Goal: Connect with others: Connect with other users

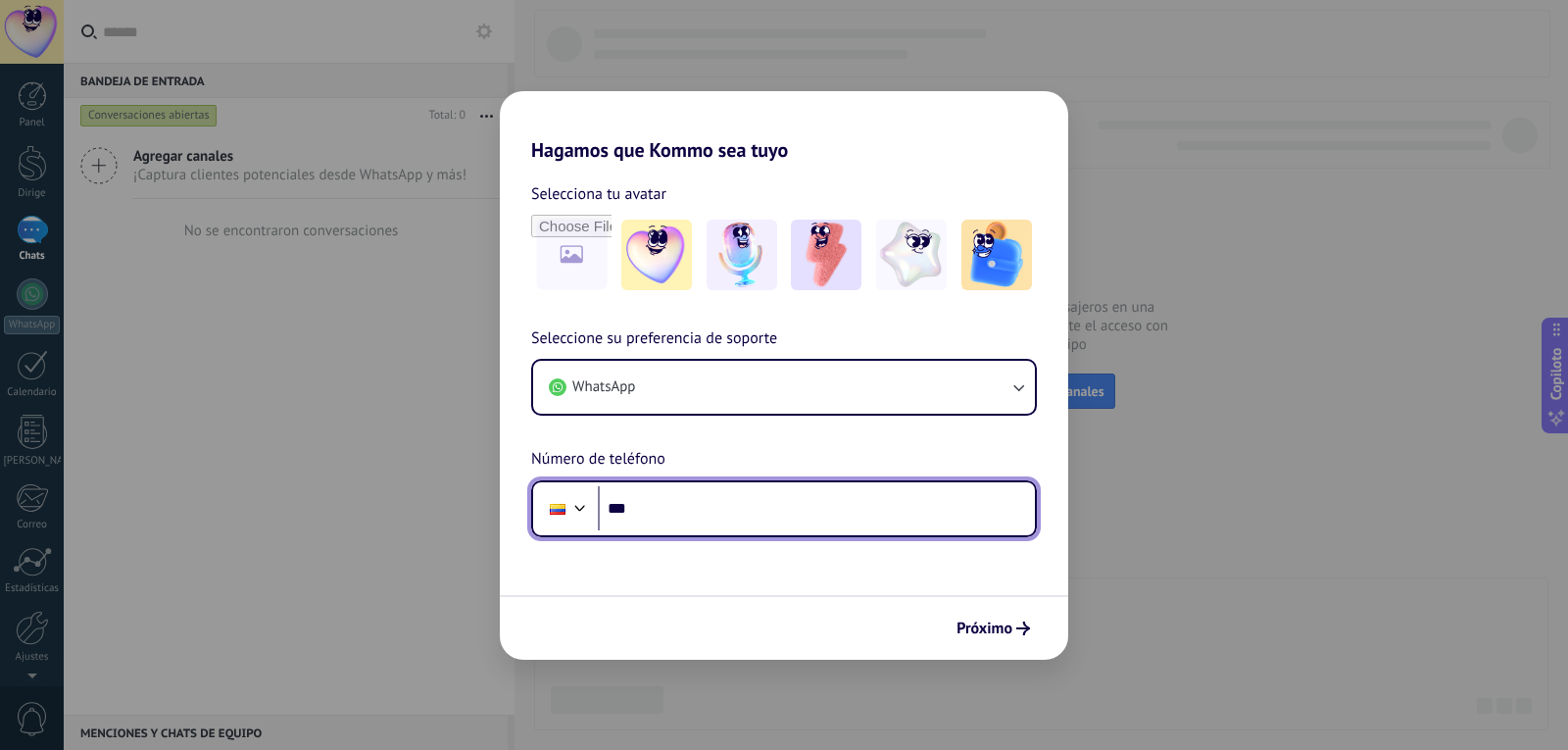
click at [725, 509] on input "***" at bounding box center [816, 508] width 437 height 45
type input "**********"
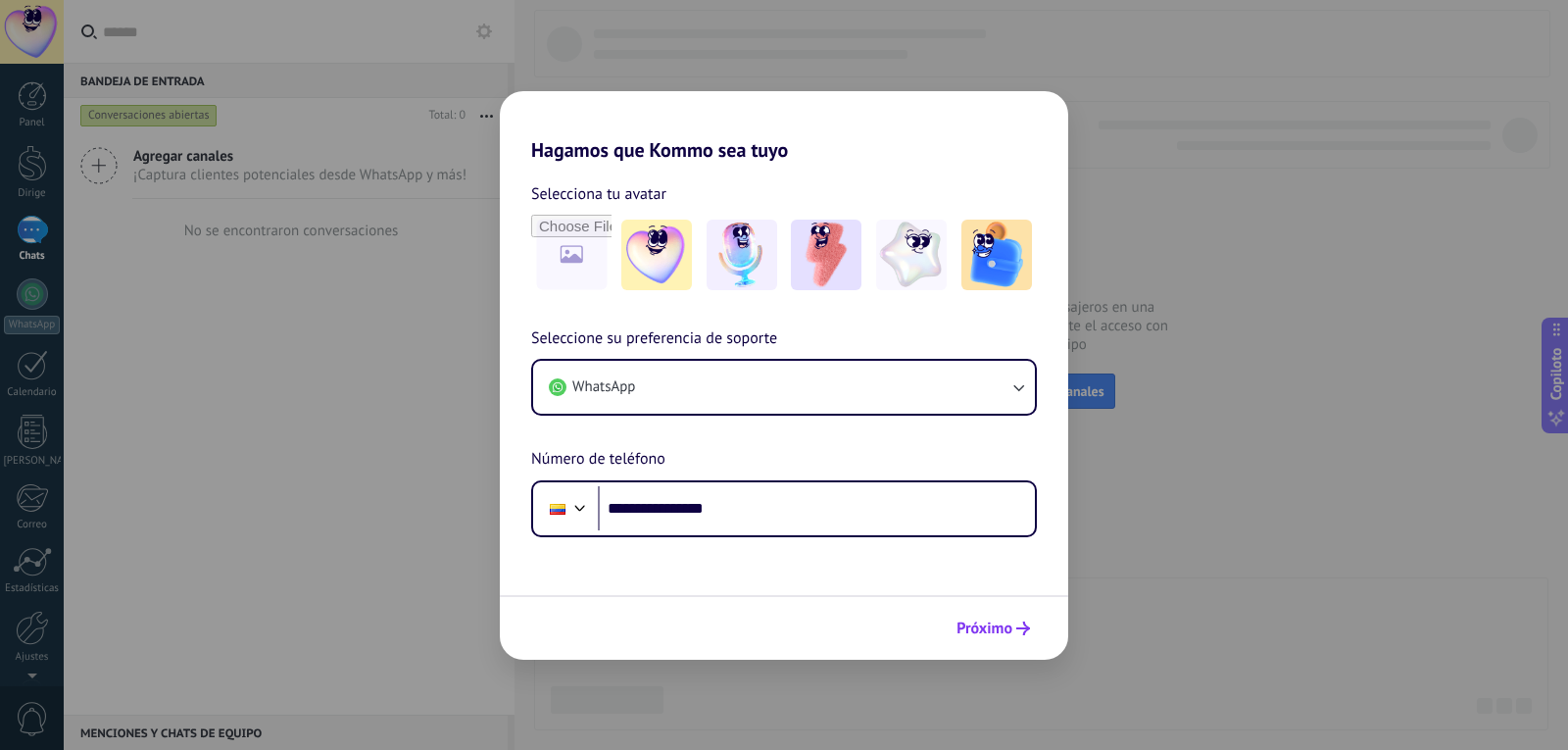
click at [1014, 622] on span "Próximo" at bounding box center [994, 629] width 73 height 14
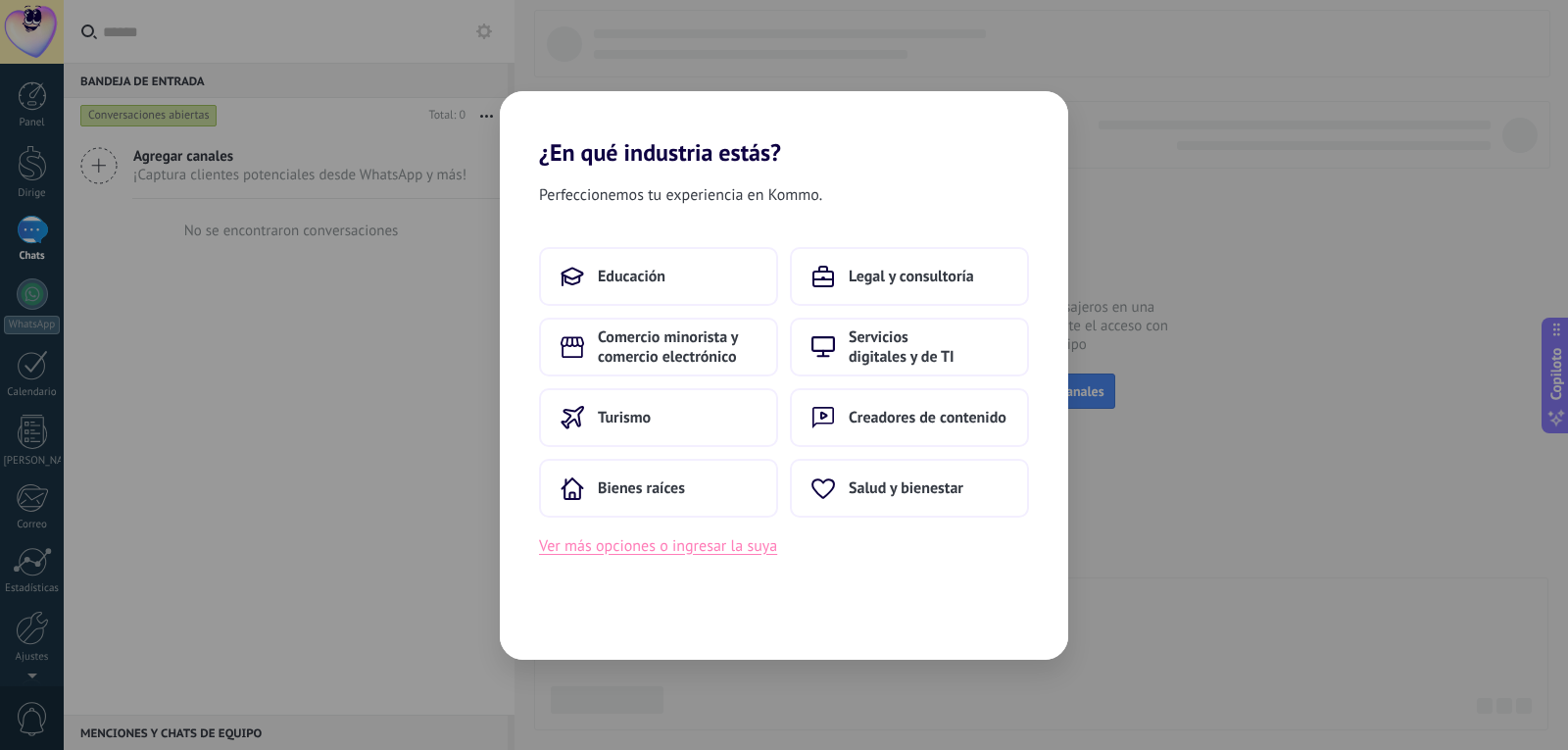
click at [686, 545] on font "Ver más opciones o ingresar la suya" at bounding box center [659, 547] width 238 height 20
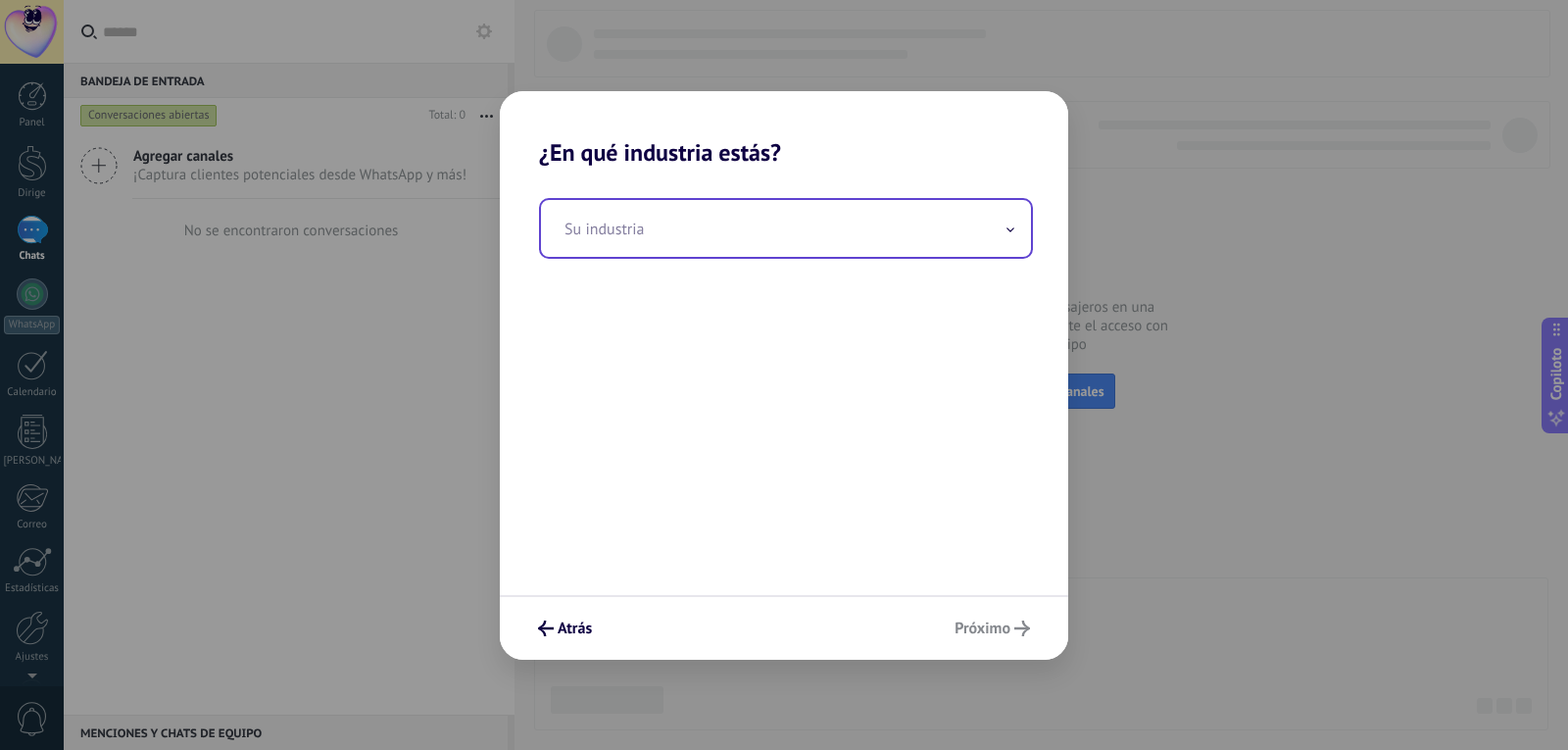
click at [717, 214] on input "text" at bounding box center [786, 228] width 490 height 57
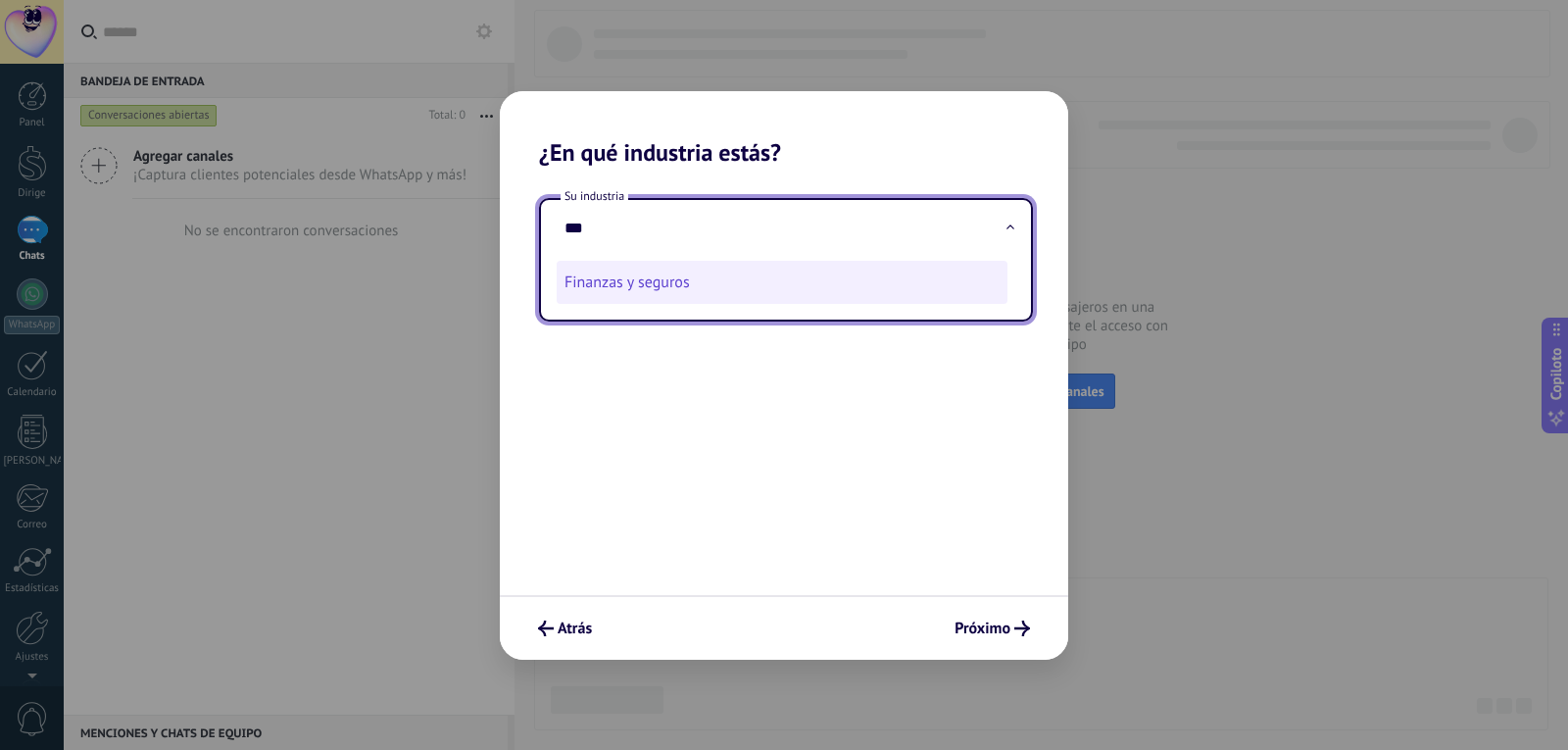
click at [685, 298] on li "Finanzas y seguros" at bounding box center [782, 282] width 451 height 43
type input "**********"
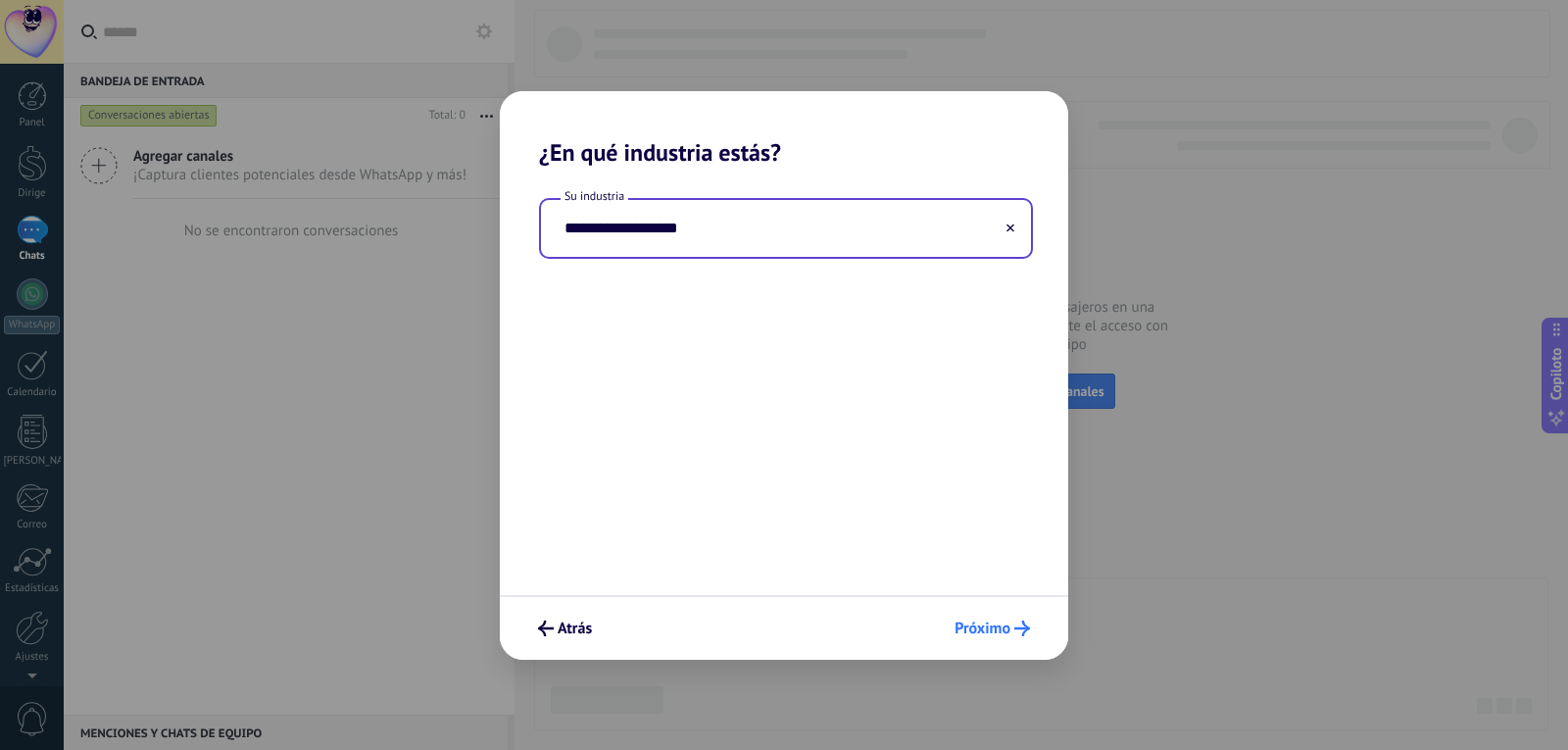
click at [1017, 628] on use "submit" at bounding box center [1023, 629] width 16 height 16
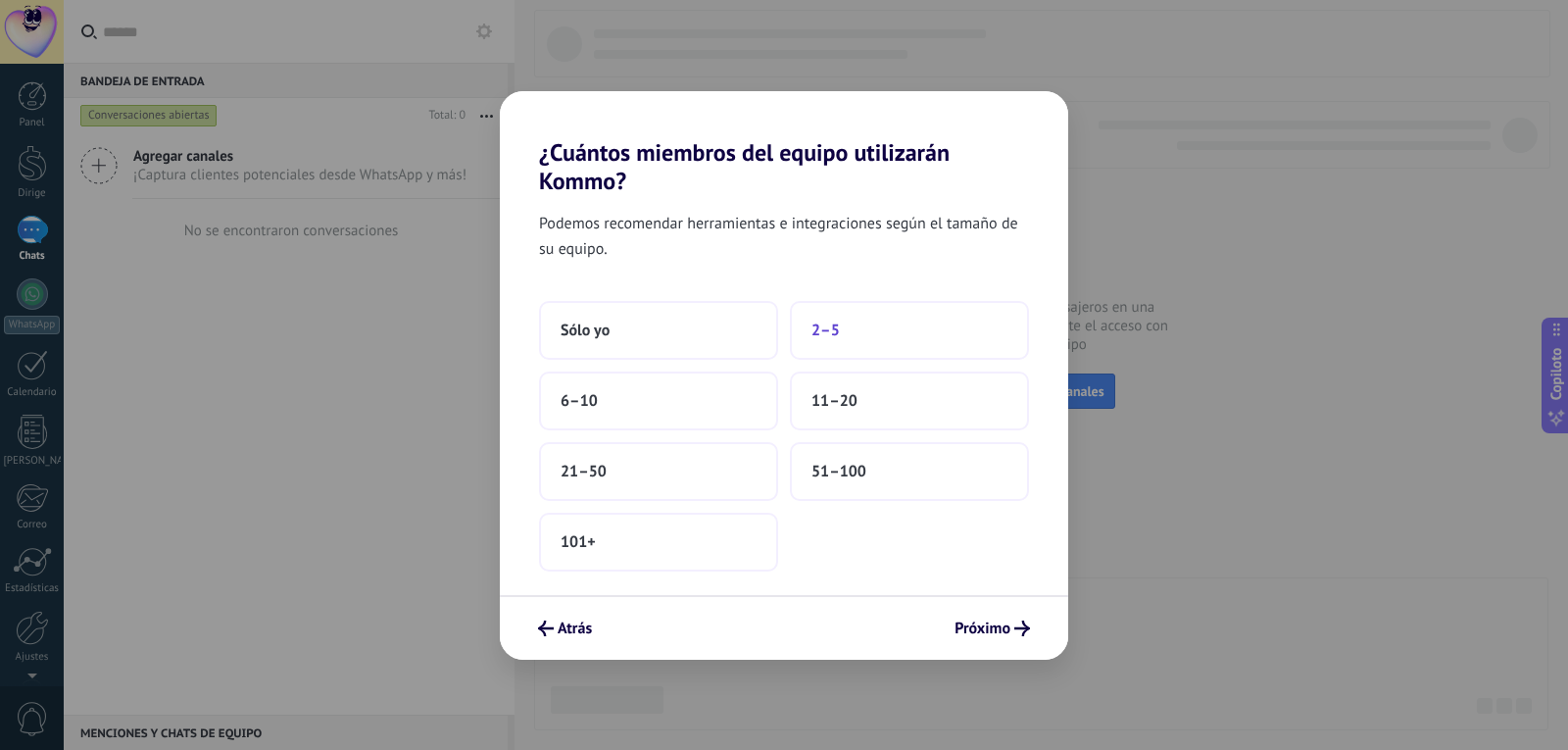
click at [818, 338] on font "2–5" at bounding box center [825, 330] width 29 height 20
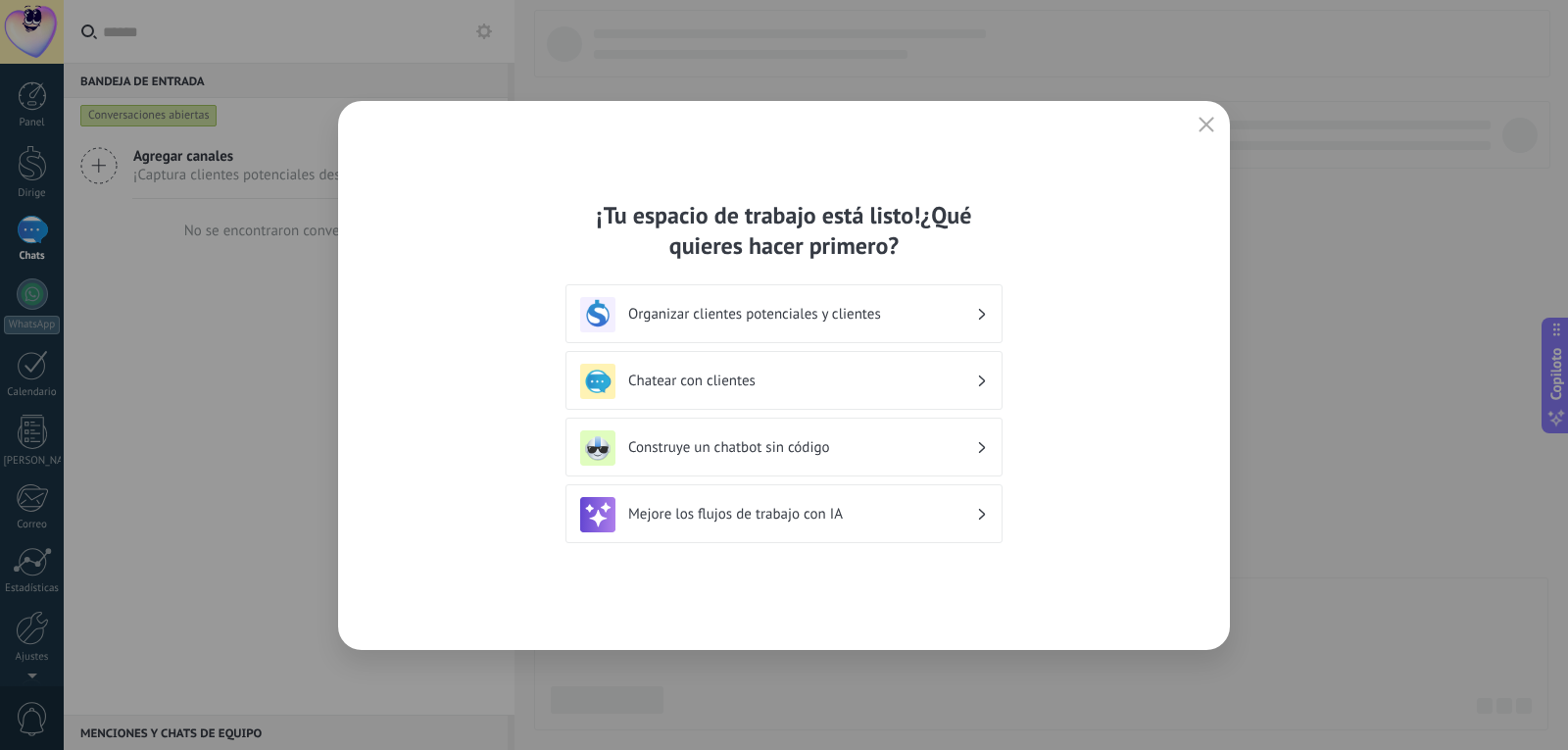
click at [813, 327] on div "Organizar clientes potenciales y clientes" at bounding box center [784, 314] width 408 height 36
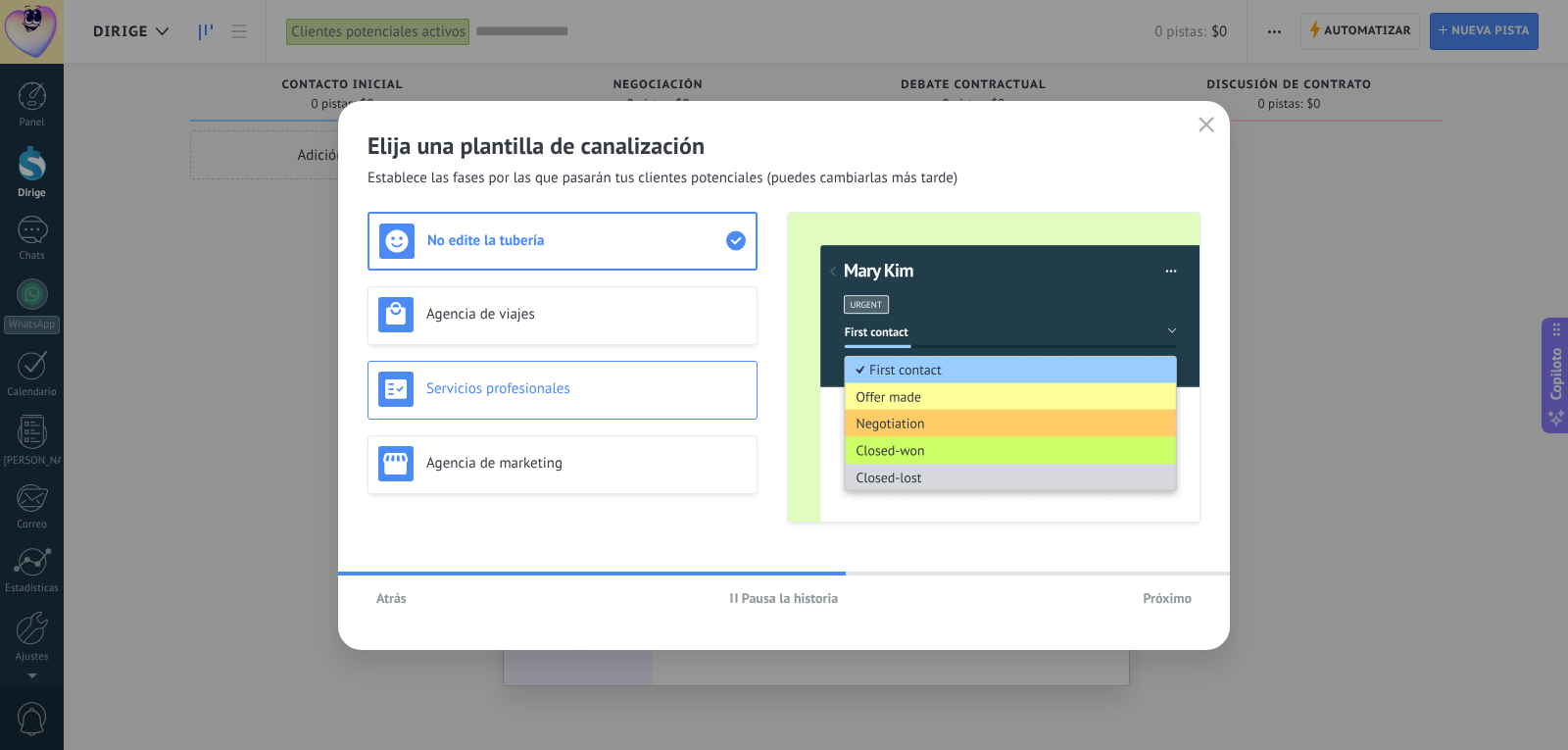
click at [554, 406] on div "Servicios profesionales" at bounding box center [562, 390] width 369 height 36
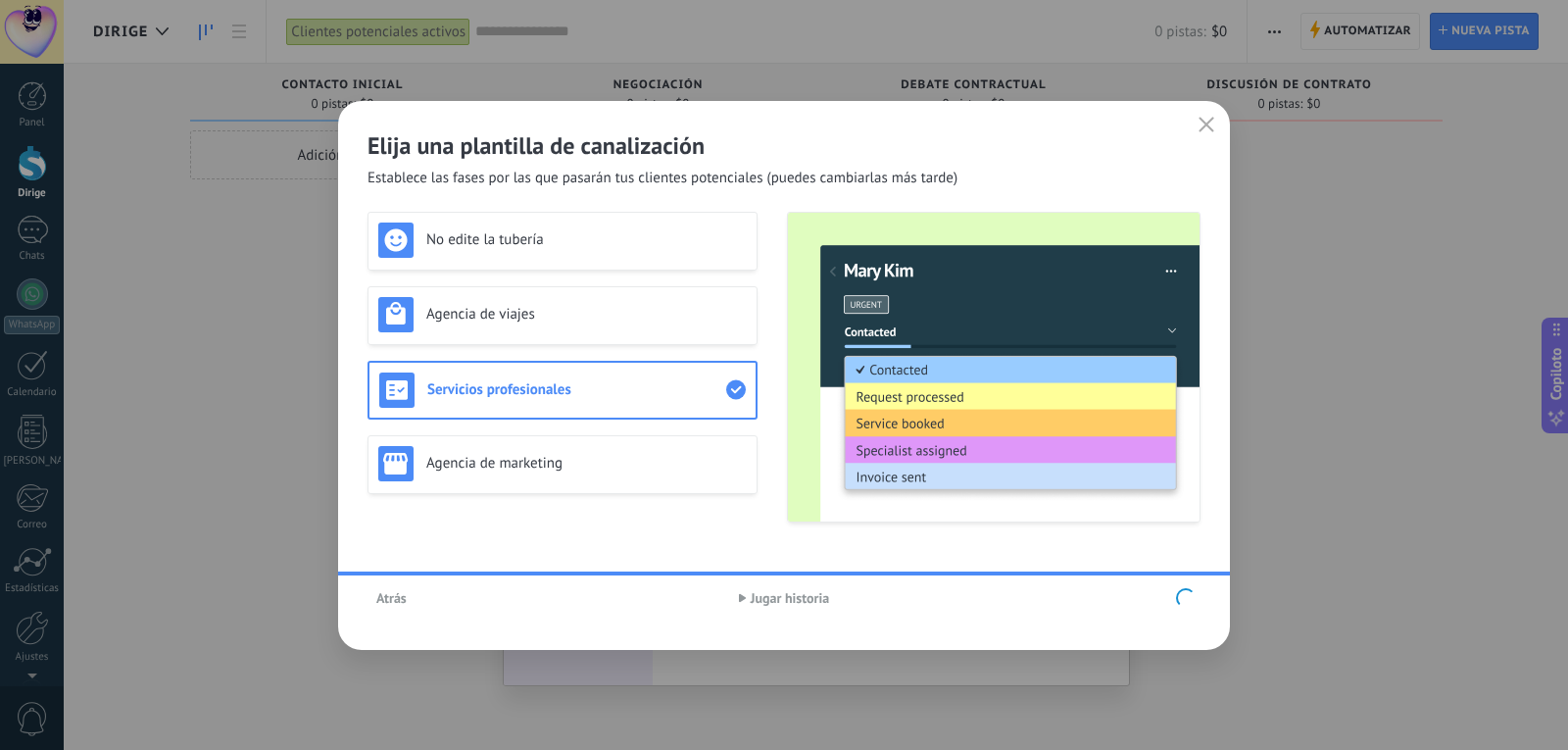
click at [389, 600] on font "Atrás" at bounding box center [391, 598] width 31 height 18
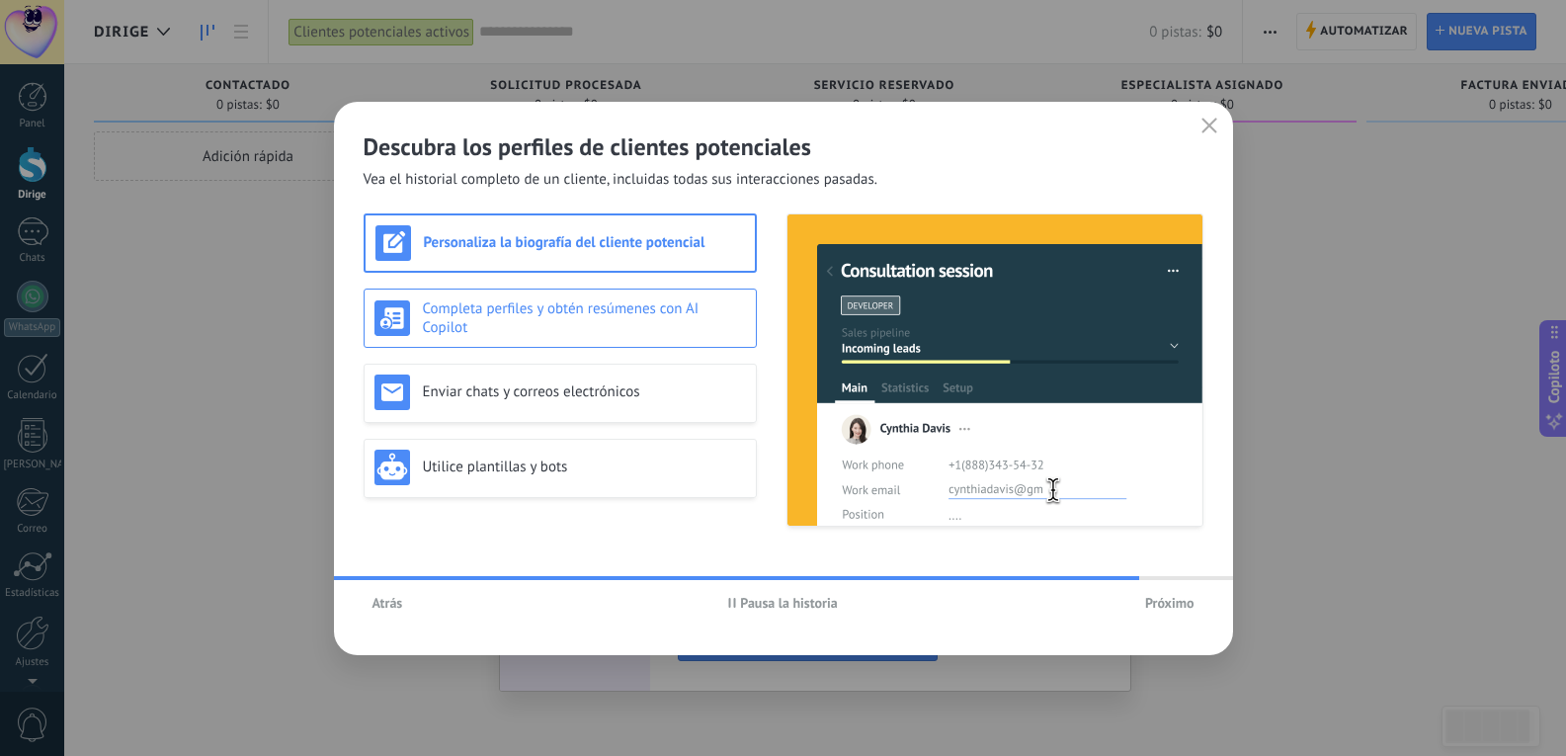
click at [533, 346] on div "Completa perfiles y obtén resúmenes con AI Copilot" at bounding box center [560, 318] width 393 height 59
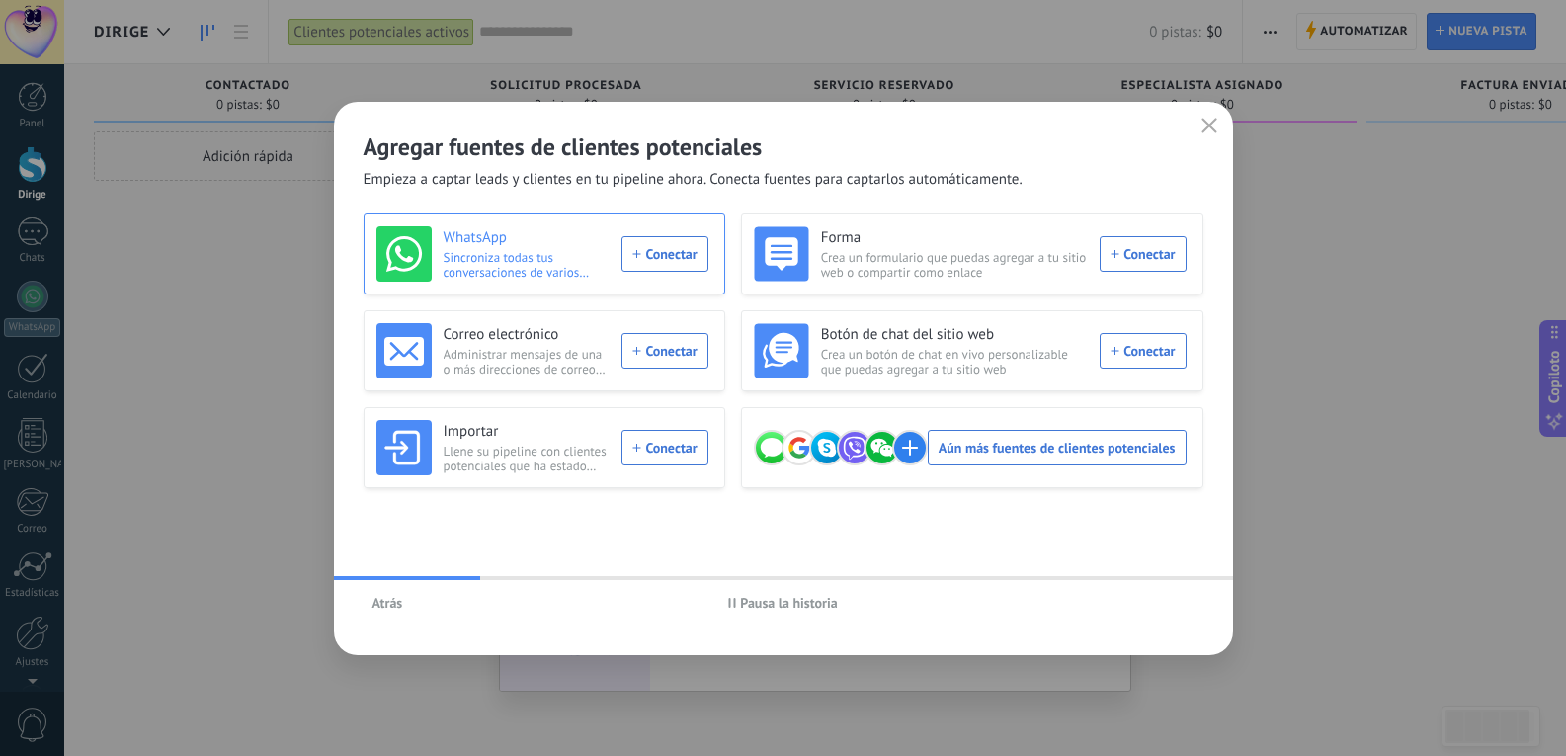
click at [526, 269] on font "Sincroniza todas tus conversaciones de varios números de WhatsApp" at bounding box center [517, 272] width 146 height 46
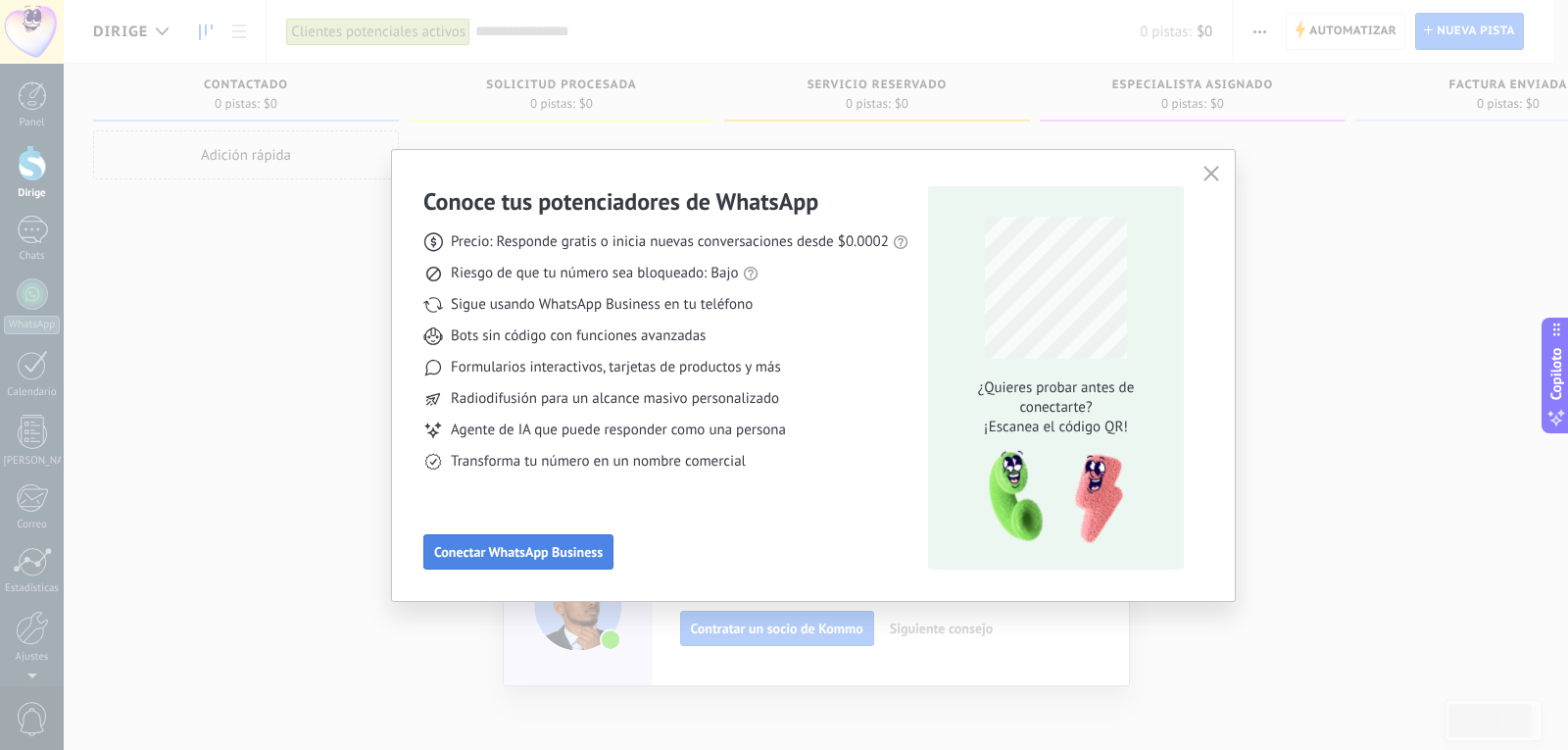
click at [553, 550] on font "Conectar WhatsApp Business" at bounding box center [519, 553] width 169 height 18
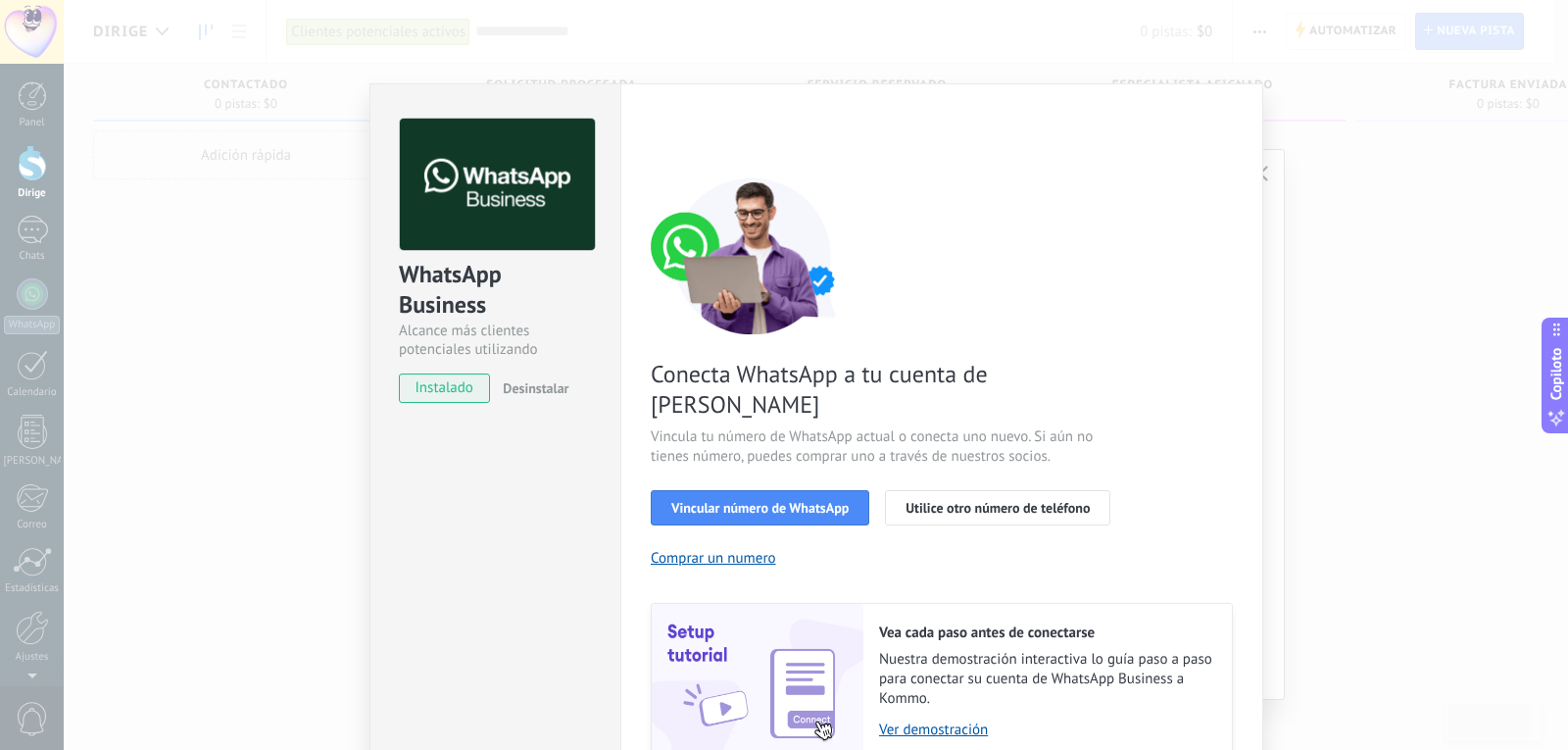
scroll to position [66, 0]
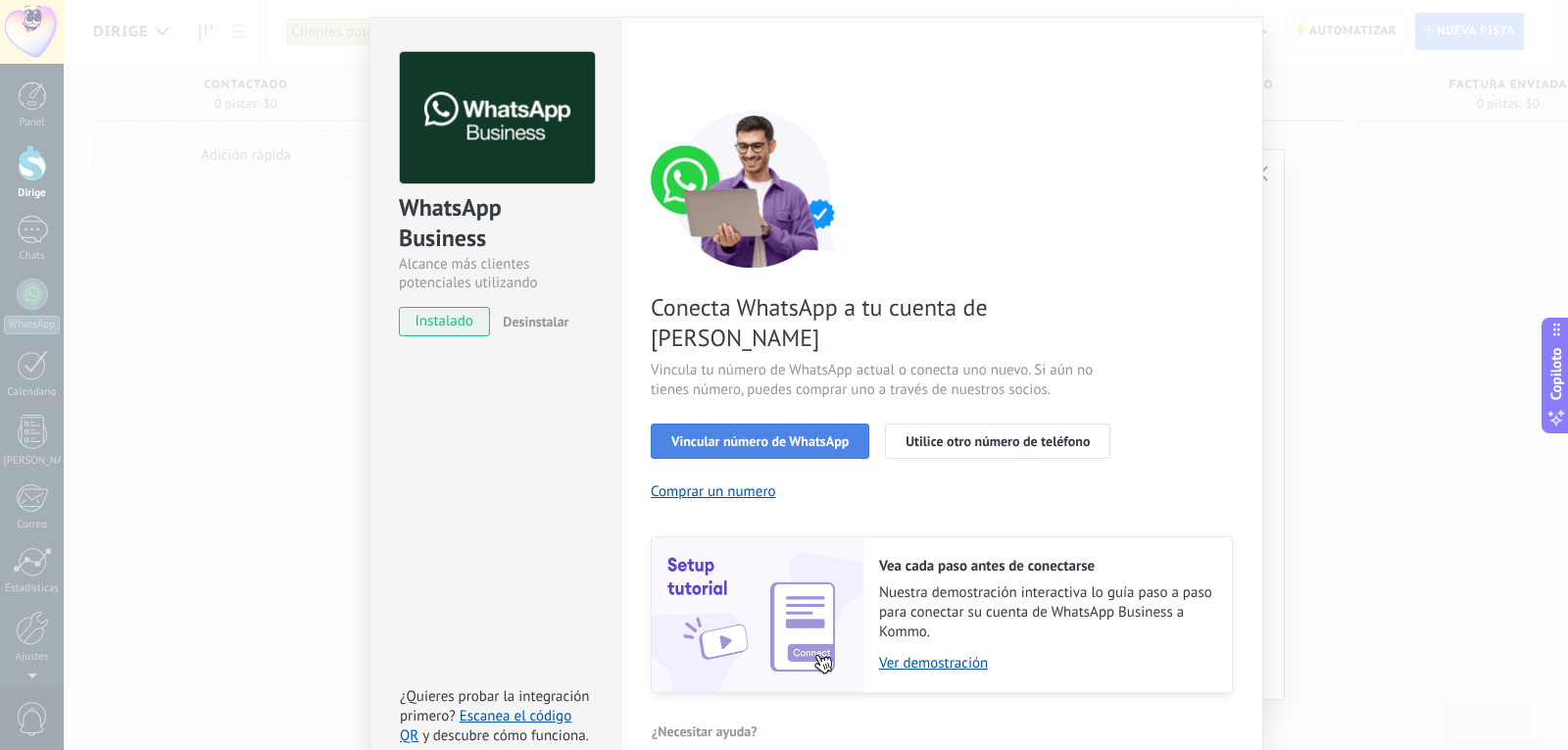
click at [781, 433] on font "Vincular número de WhatsApp" at bounding box center [760, 441] width 178 height 18
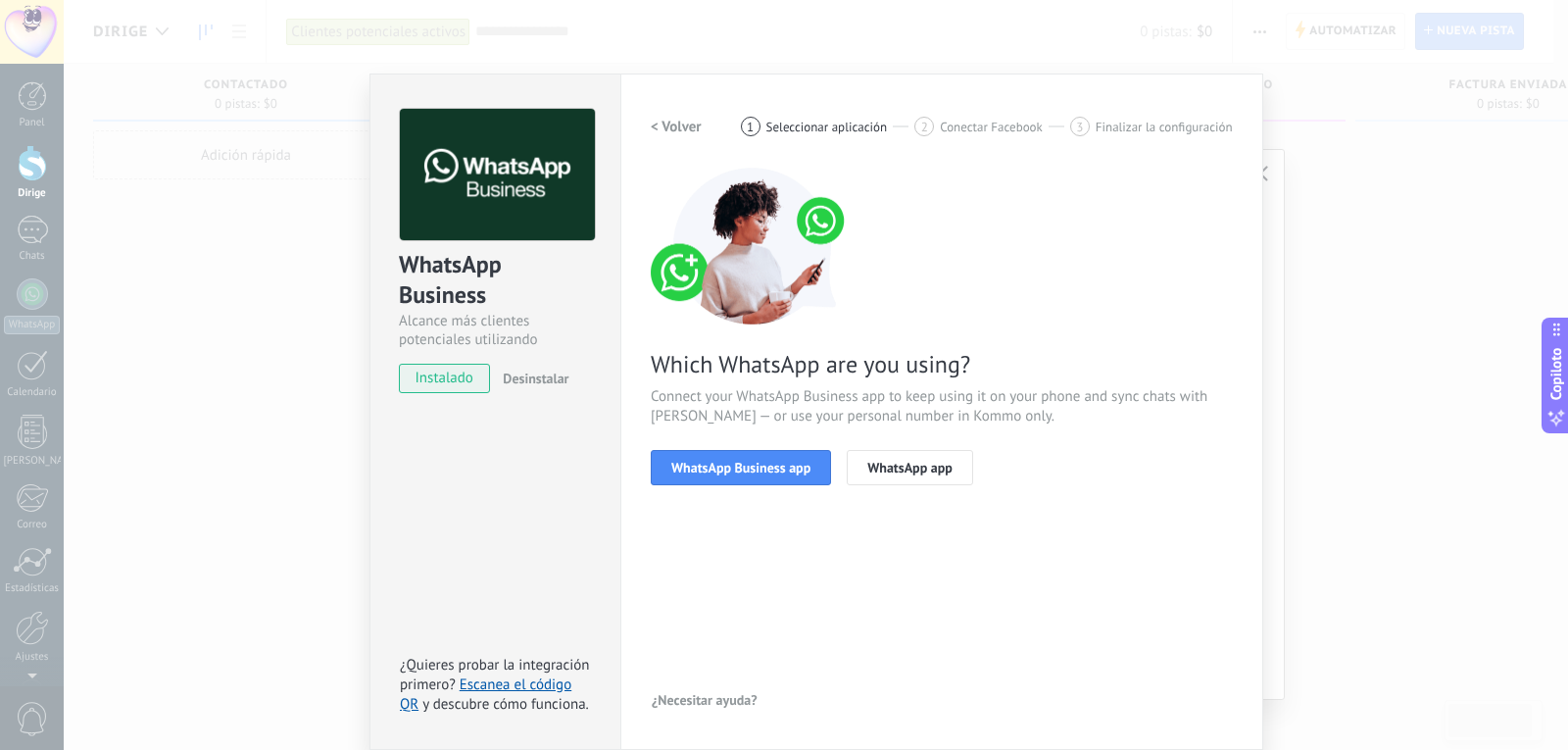
scroll to position [10, 0]
click at [783, 472] on font "Aplicación WhatsApp Business" at bounding box center [761, 468] width 179 height 18
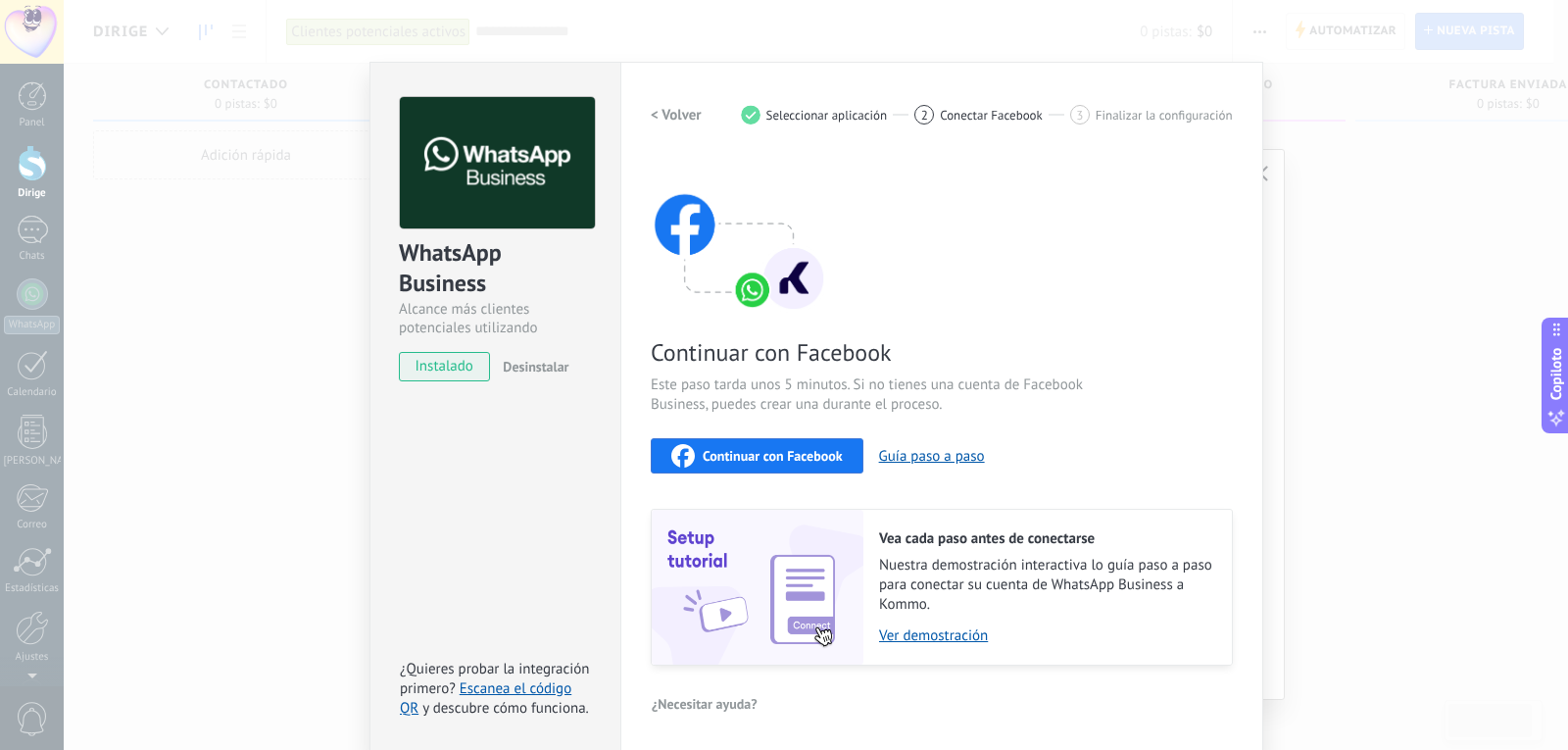
scroll to position [25, 0]
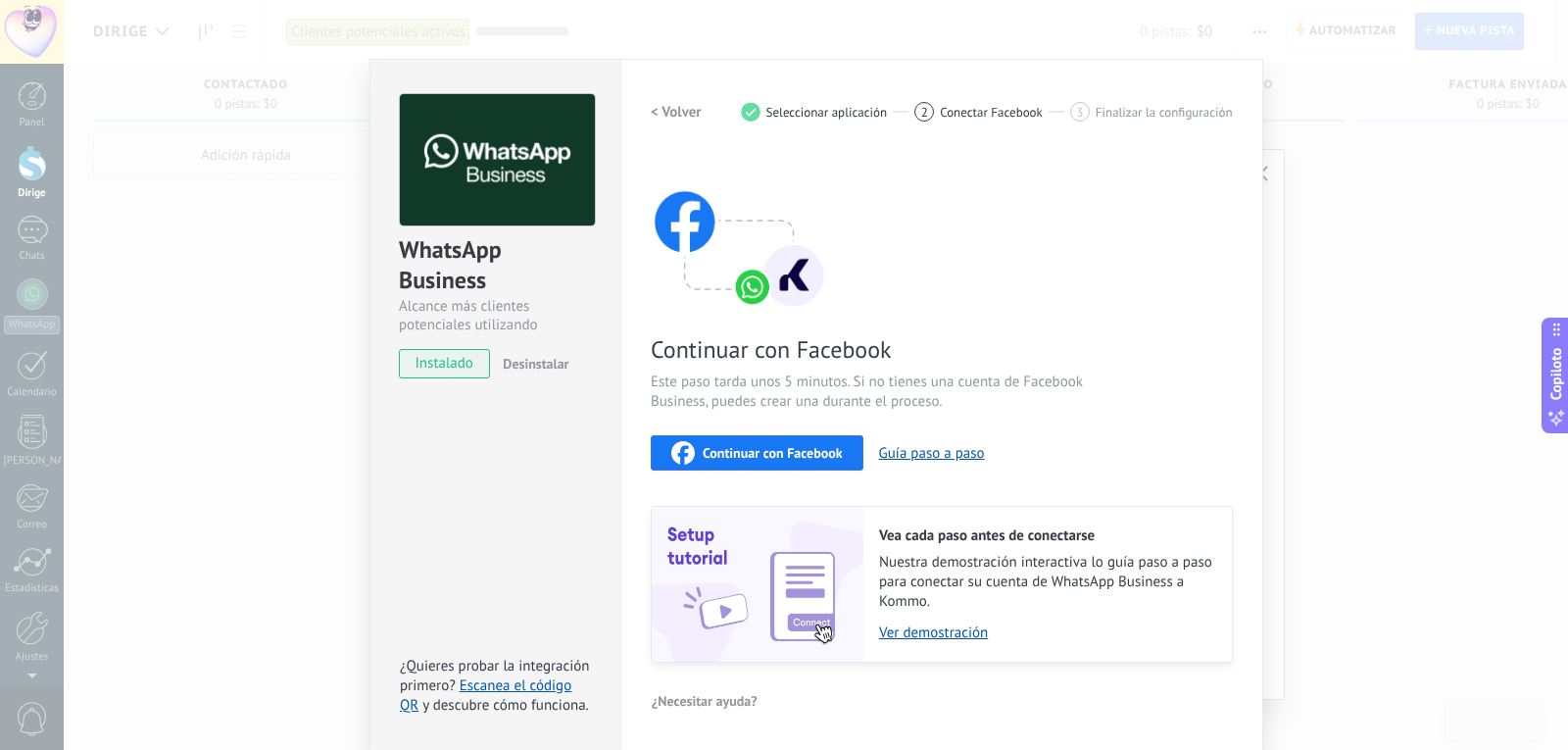
click at [737, 447] on font "Continuar con Facebook" at bounding box center [773, 453] width 140 height 18
click at [708, 438] on button "Continuar con Facebook" at bounding box center [757, 453] width 212 height 36
click at [732, 452] on button "Continuar con Facebook" at bounding box center [757, 453] width 212 height 36
click at [766, 458] on font "Continuar con Facebook" at bounding box center [773, 453] width 140 height 18
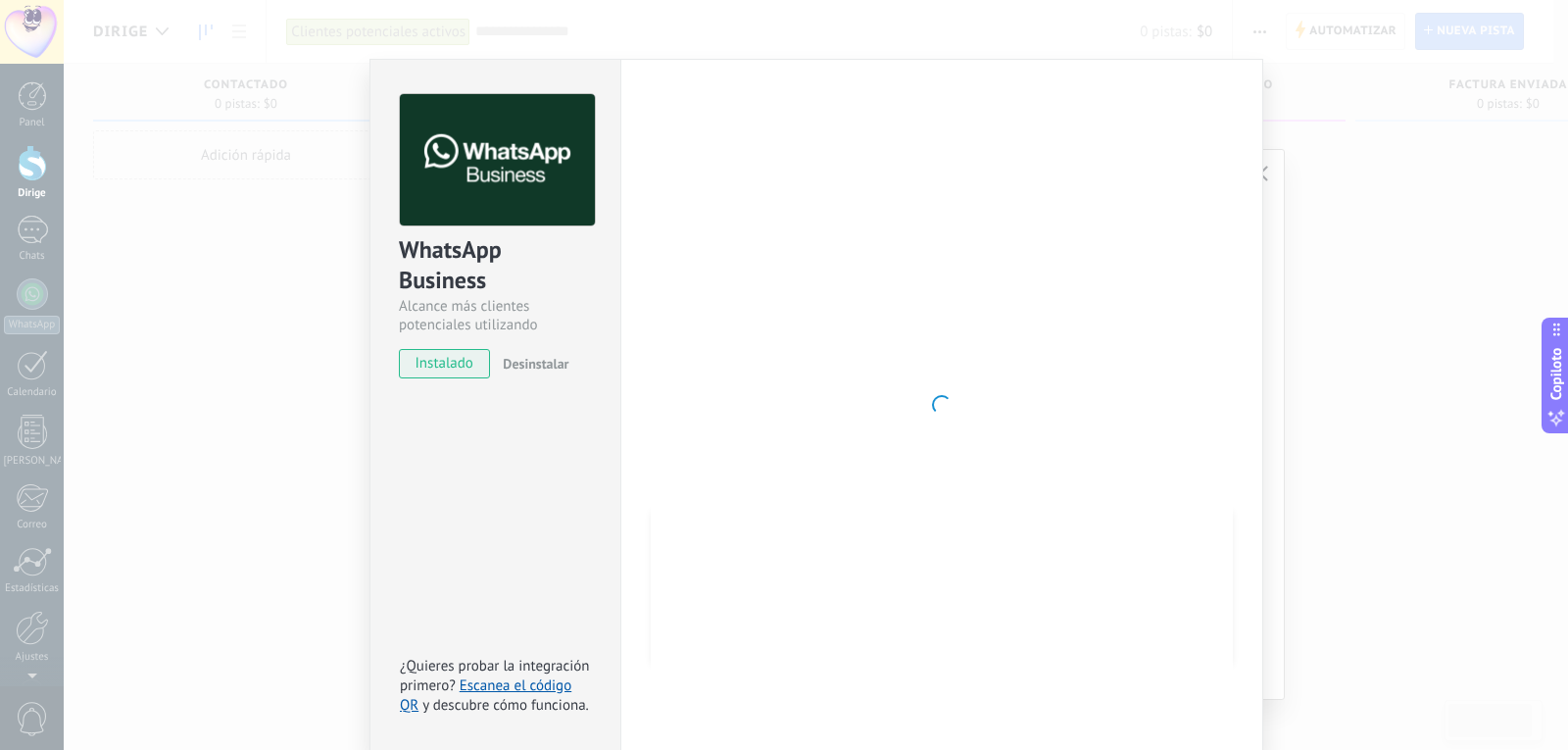
click at [1287, 445] on div "WhatsApp Business Alcance más clientes potenciales utilizando potentes herramie…" at bounding box center [815, 375] width 1505 height 750
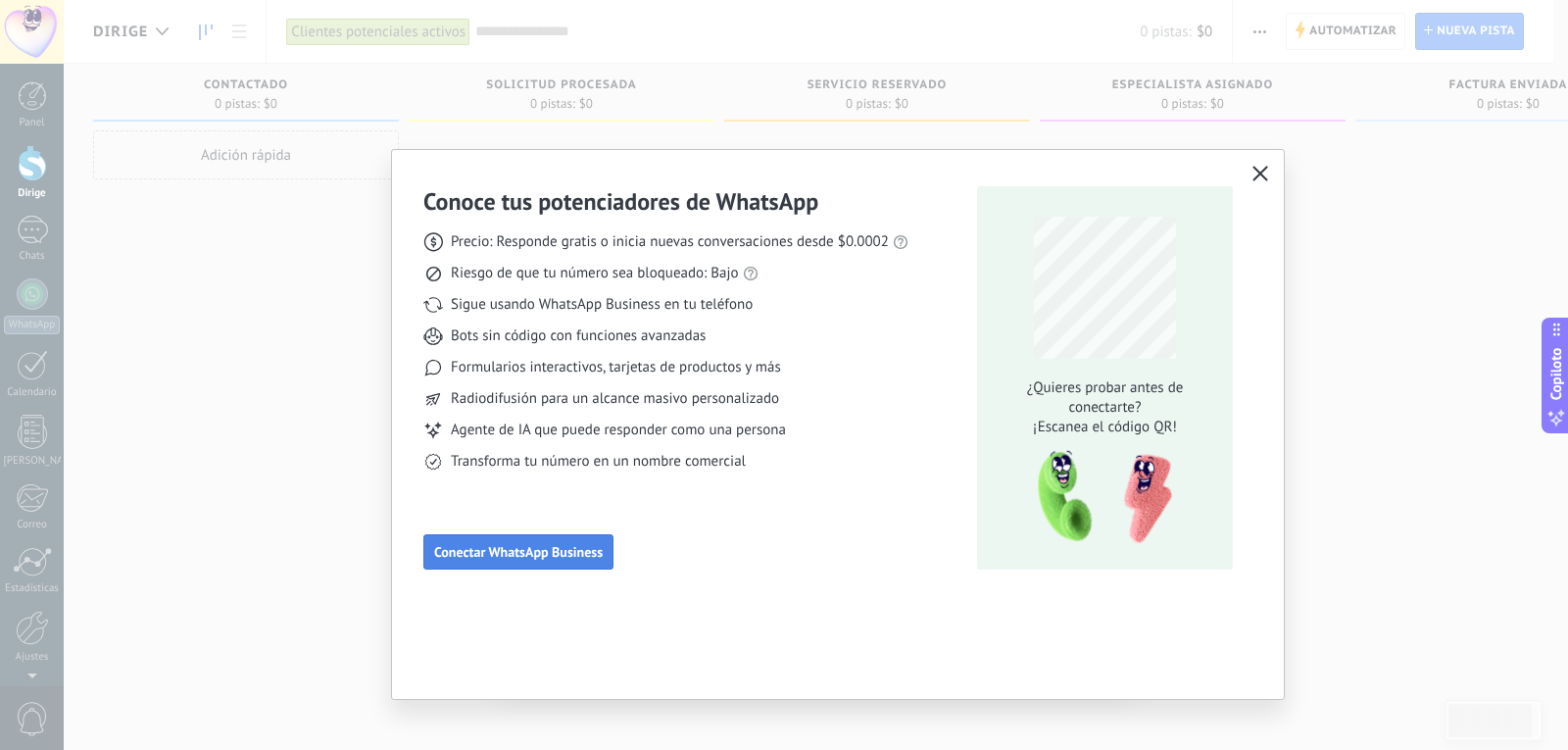
click at [544, 557] on font "Conectar WhatsApp Business" at bounding box center [519, 553] width 169 height 18
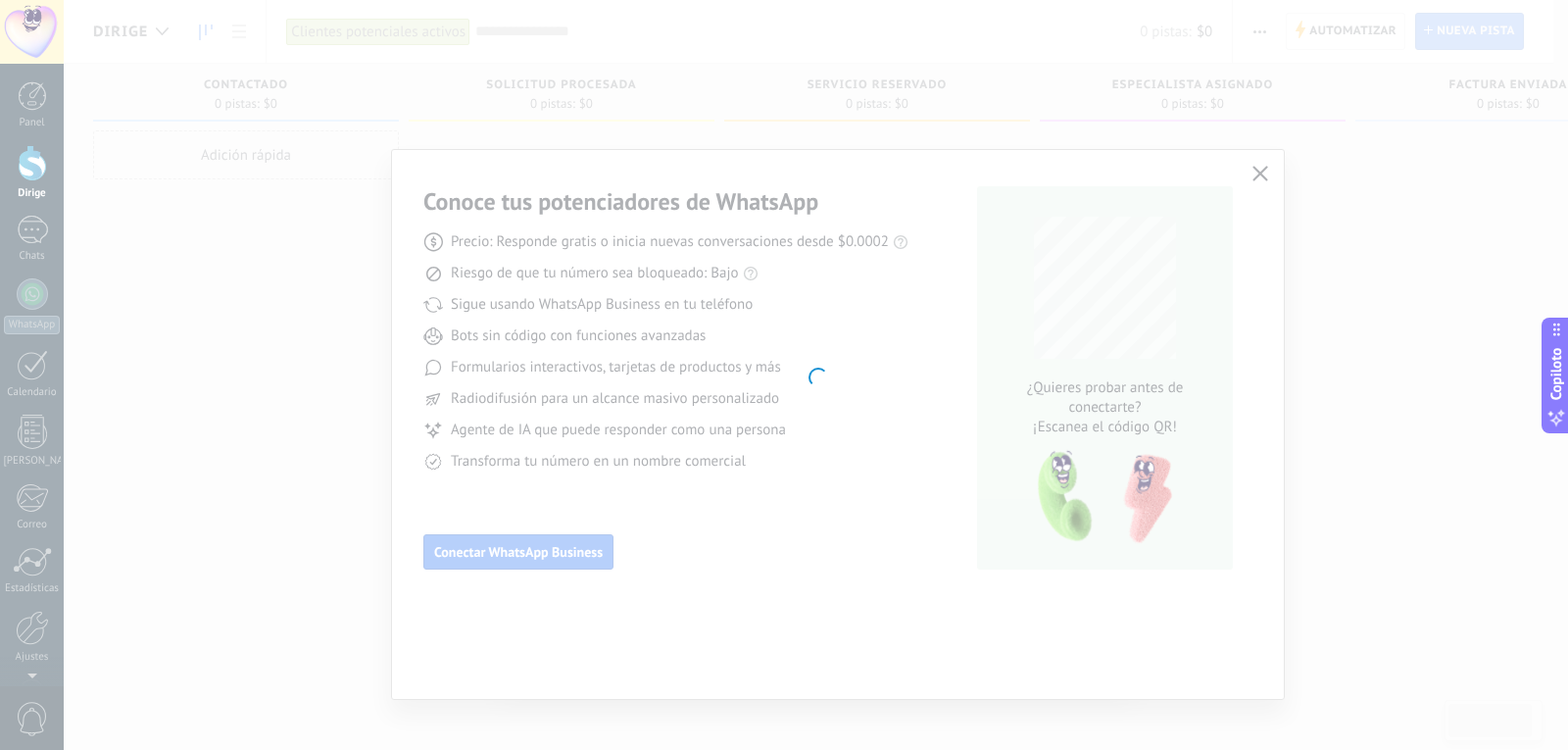
click at [423, 535] on button "Conectar WhatsApp Business" at bounding box center [519, 553] width 190 height 36
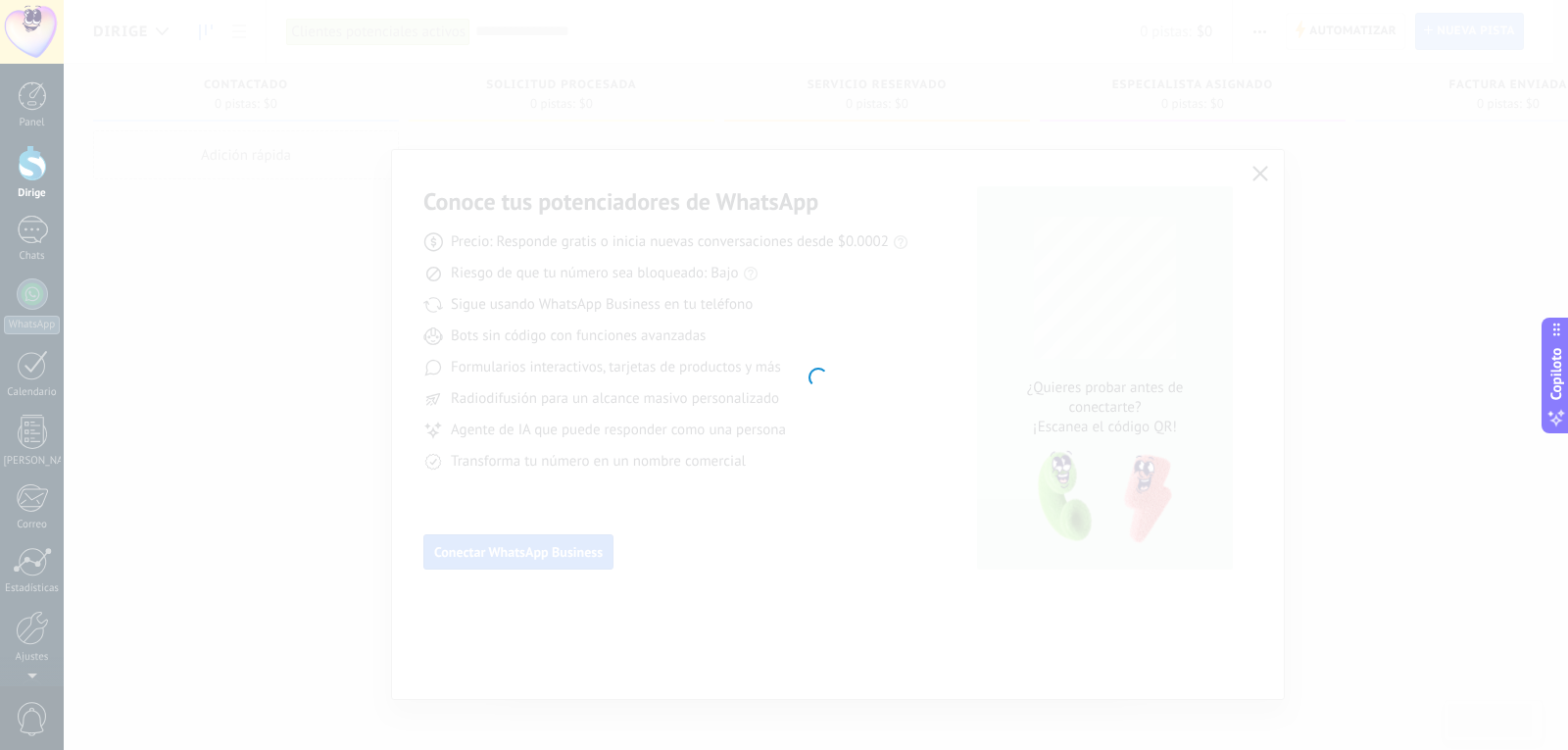
click at [423, 535] on button "Conectar WhatsApp Business" at bounding box center [519, 553] width 190 height 36
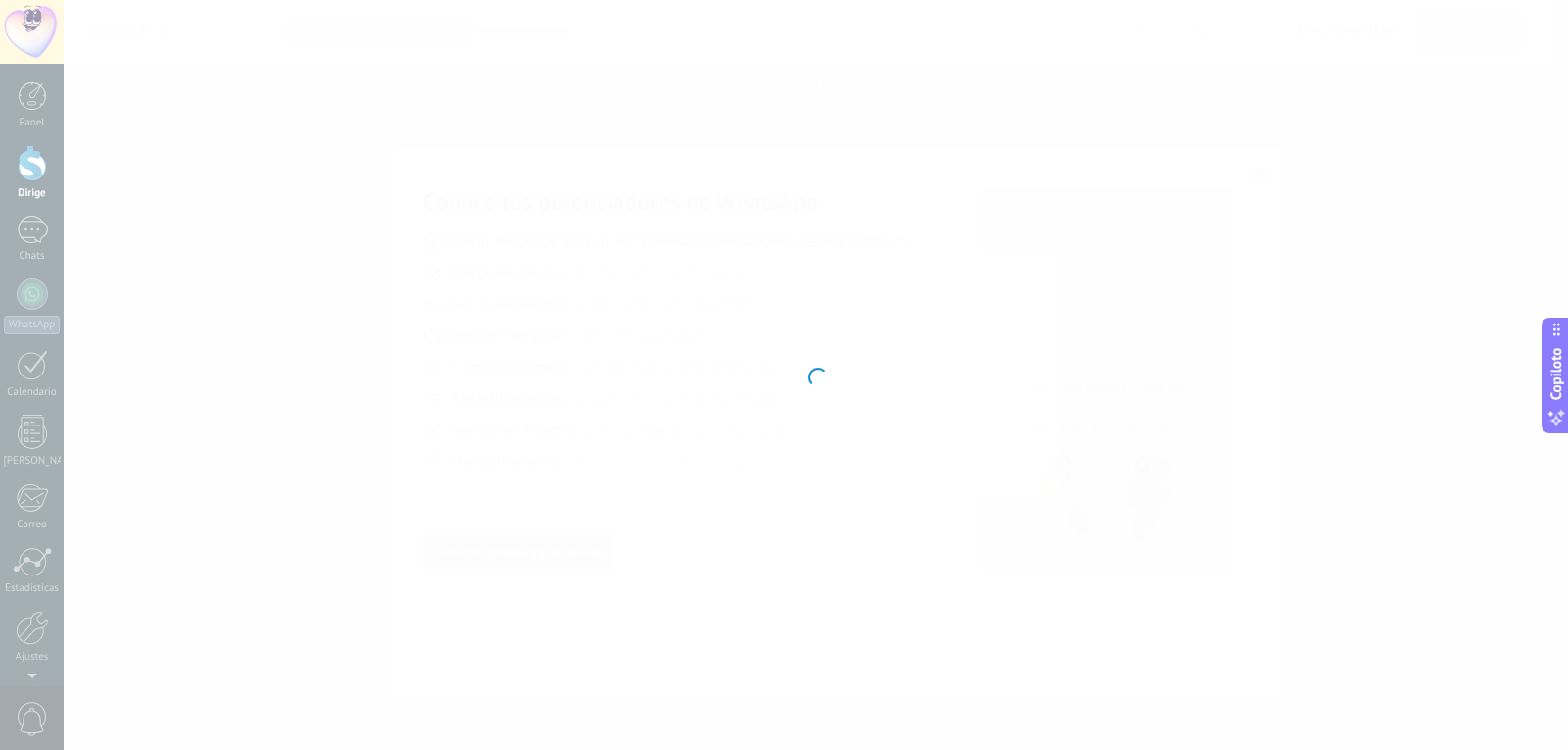
click at [423, 535] on button "Conectar WhatsApp Business" at bounding box center [519, 553] width 190 height 36
